Goal: Task Accomplishment & Management: Use online tool/utility

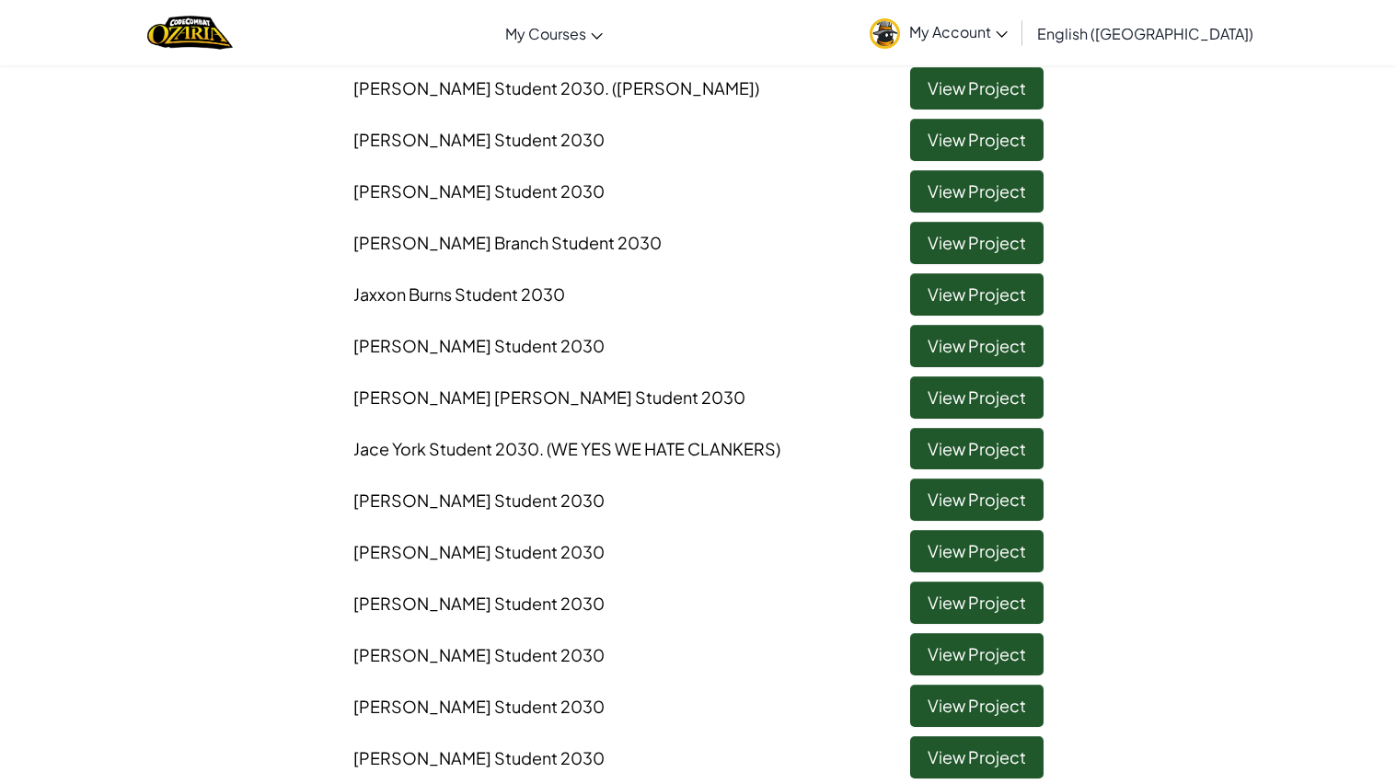
scroll to position [285, 0]
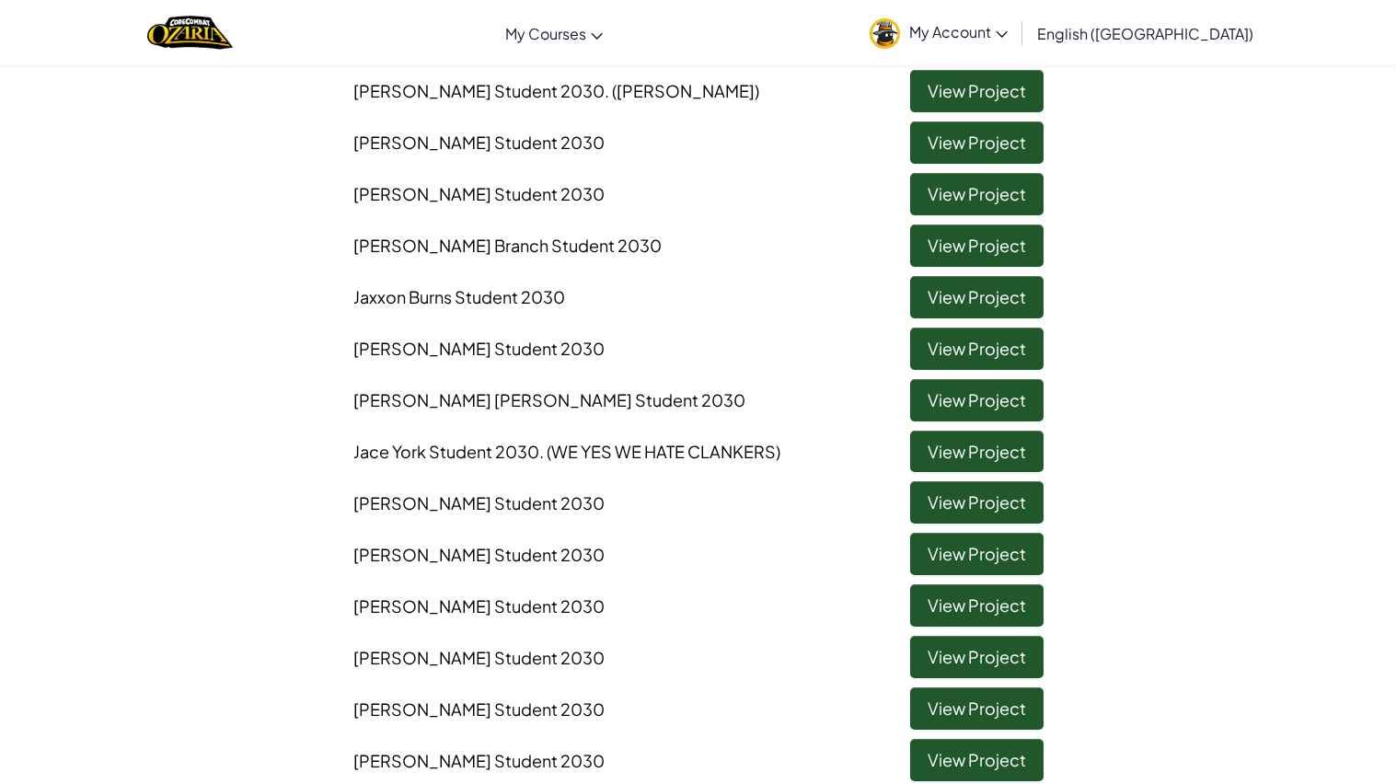
click at [597, 455] on span ". (WE YES WE HATE CLANKERS)" at bounding box center [659, 451] width 241 height 21
click at [954, 444] on link "View Project" at bounding box center [976, 452] width 133 height 42
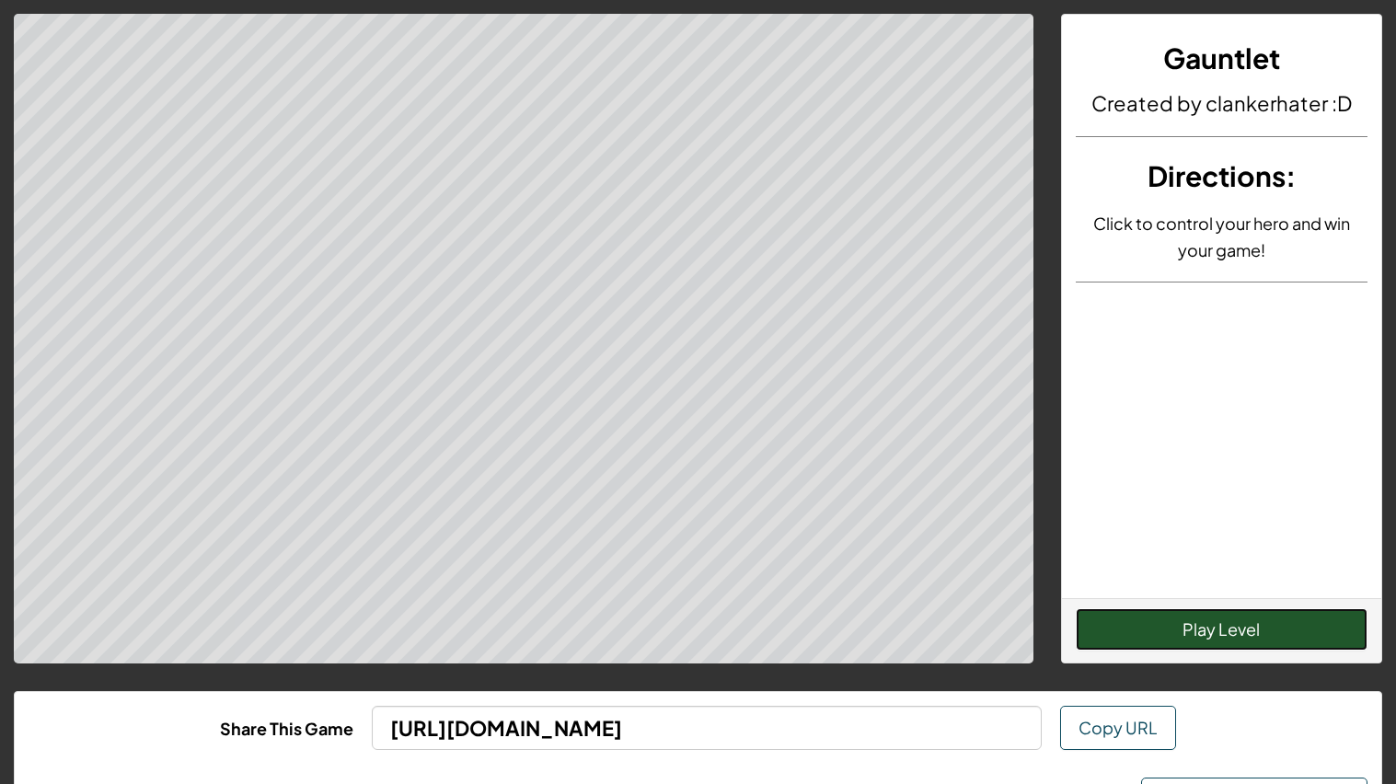
click at [1198, 626] on button "Play Level" at bounding box center [1222, 629] width 292 height 42
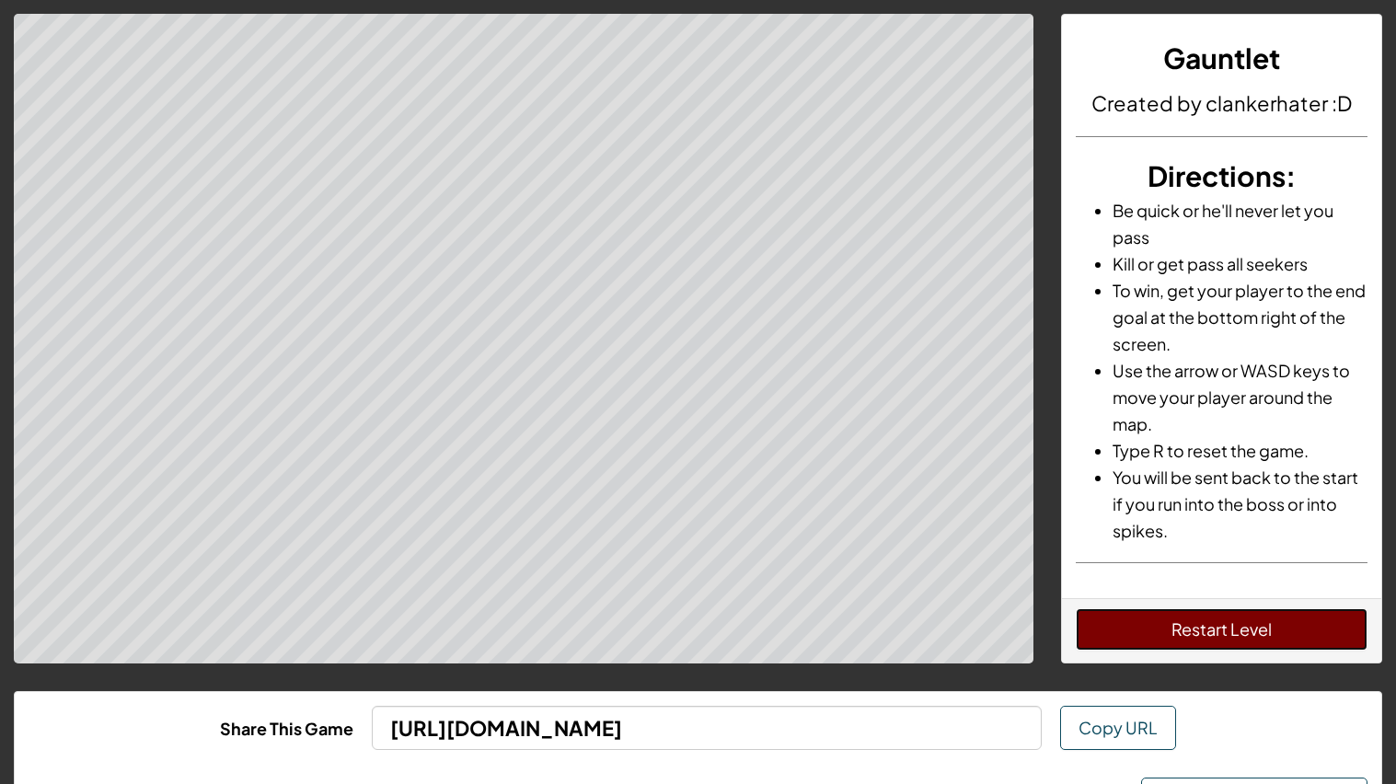
click at [1295, 638] on button "Restart Level" at bounding box center [1222, 629] width 292 height 42
